Goal: Transaction & Acquisition: Purchase product/service

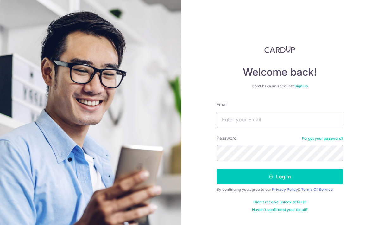
type input "[EMAIL_ADDRESS][DOMAIN_NAME]"
click at [303, 172] on button "Log in" at bounding box center [279, 176] width 127 height 16
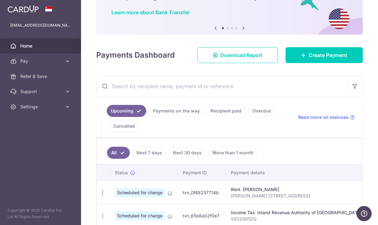
scroll to position [46, 0]
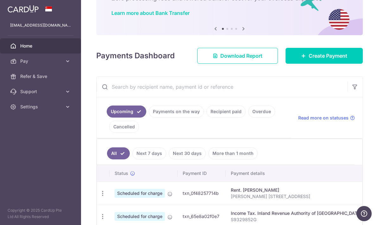
click at [331, 59] on span "Create Payment" at bounding box center [327, 56] width 39 height 8
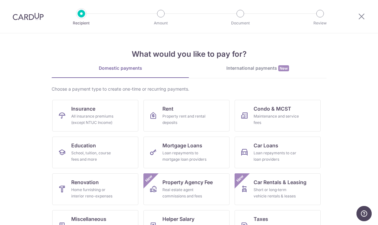
click at [73, 115] on div "All insurance premiums (except NTUC Income)" at bounding box center [94, 119] width 46 height 13
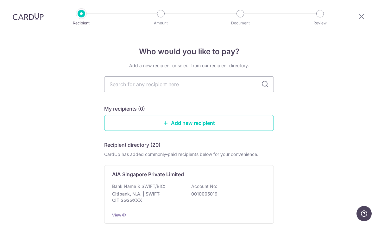
click at [116, 87] on input "text" at bounding box center [189, 84] width 170 height 16
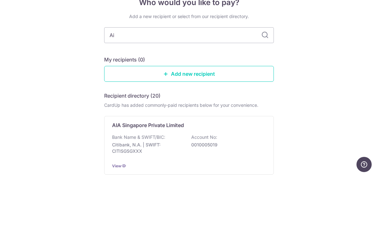
type input "Aia"
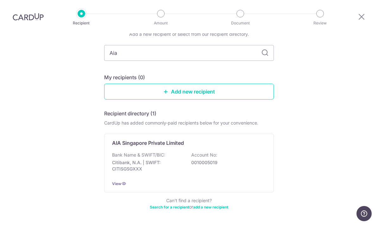
scroll to position [31, 0]
click at [129, 152] on p "Bank Name & SWIFT/BIC:" at bounding box center [138, 155] width 53 height 6
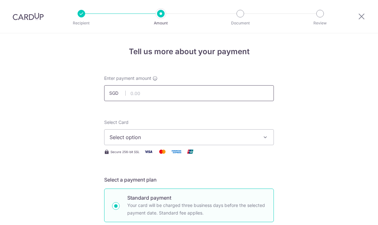
click at [136, 93] on input "text" at bounding box center [189, 93] width 170 height 16
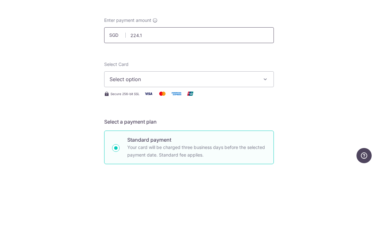
type input "224.11"
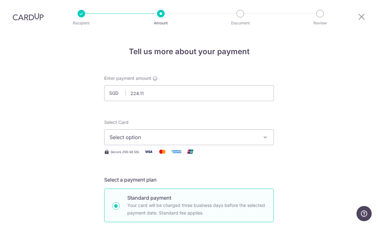
click at [124, 133] on span "Select option" at bounding box center [182, 137] width 147 height 8
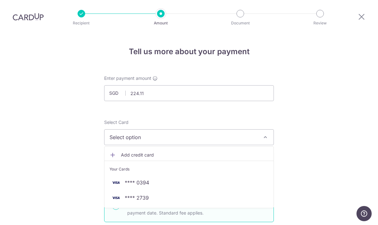
click at [133, 194] on span "**** 2739" at bounding box center [137, 198] width 24 height 8
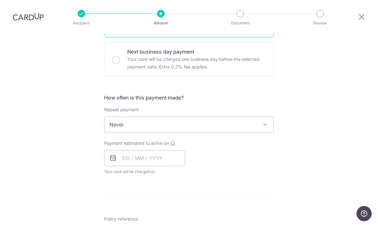
scroll to position [193, 0]
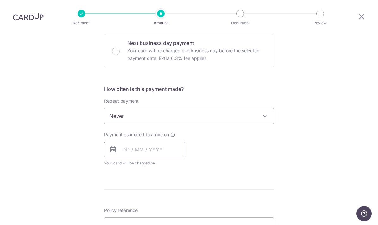
click at [131, 141] on input "text" at bounding box center [144, 149] width 81 height 16
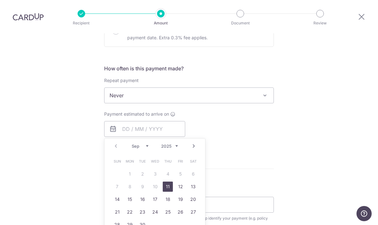
scroll to position [214, 0]
click at [169, 181] on link "11" at bounding box center [168, 186] width 10 height 10
type input "[DATE]"
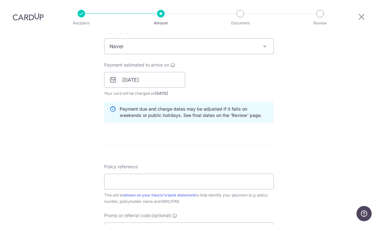
scroll to position [262, 0]
click at [215, 174] on input "Policy reference" at bounding box center [189, 182] width 170 height 16
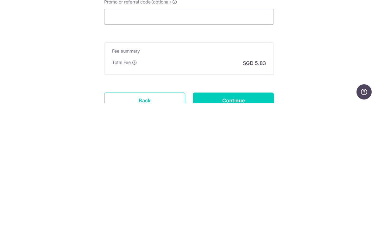
scroll to position [330, 0]
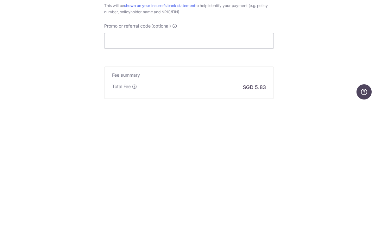
click at [196, 154] on input "Promo or referral code (optional)" at bounding box center [189, 162] width 170 height 16
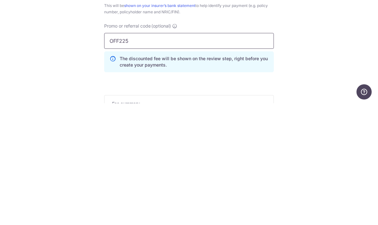
type input "OFF225"
click at [47, 50] on div "Tell us more about your payment Enter payment amount SGD 224.11 224.11 Select C…" at bounding box center [189, 16] width 378 height 627
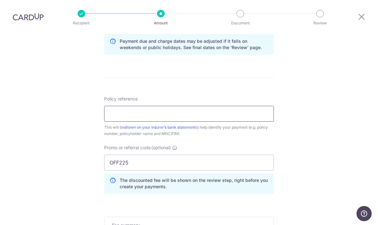
click at [124, 106] on input "Policy reference" at bounding box center [189, 114] width 170 height 16
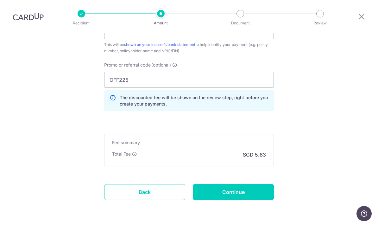
scroll to position [412, 0]
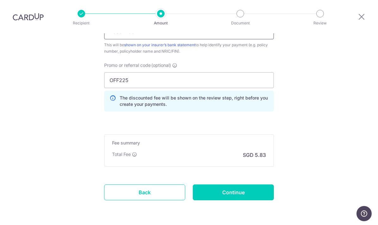
type input "P565728571"
click at [223, 184] on input "Continue" at bounding box center [233, 192] width 81 height 16
type input "Create Schedule"
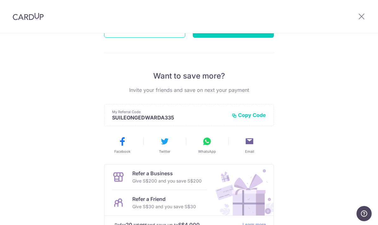
scroll to position [69, 0]
